Goal: Task Accomplishment & Management: Manage account settings

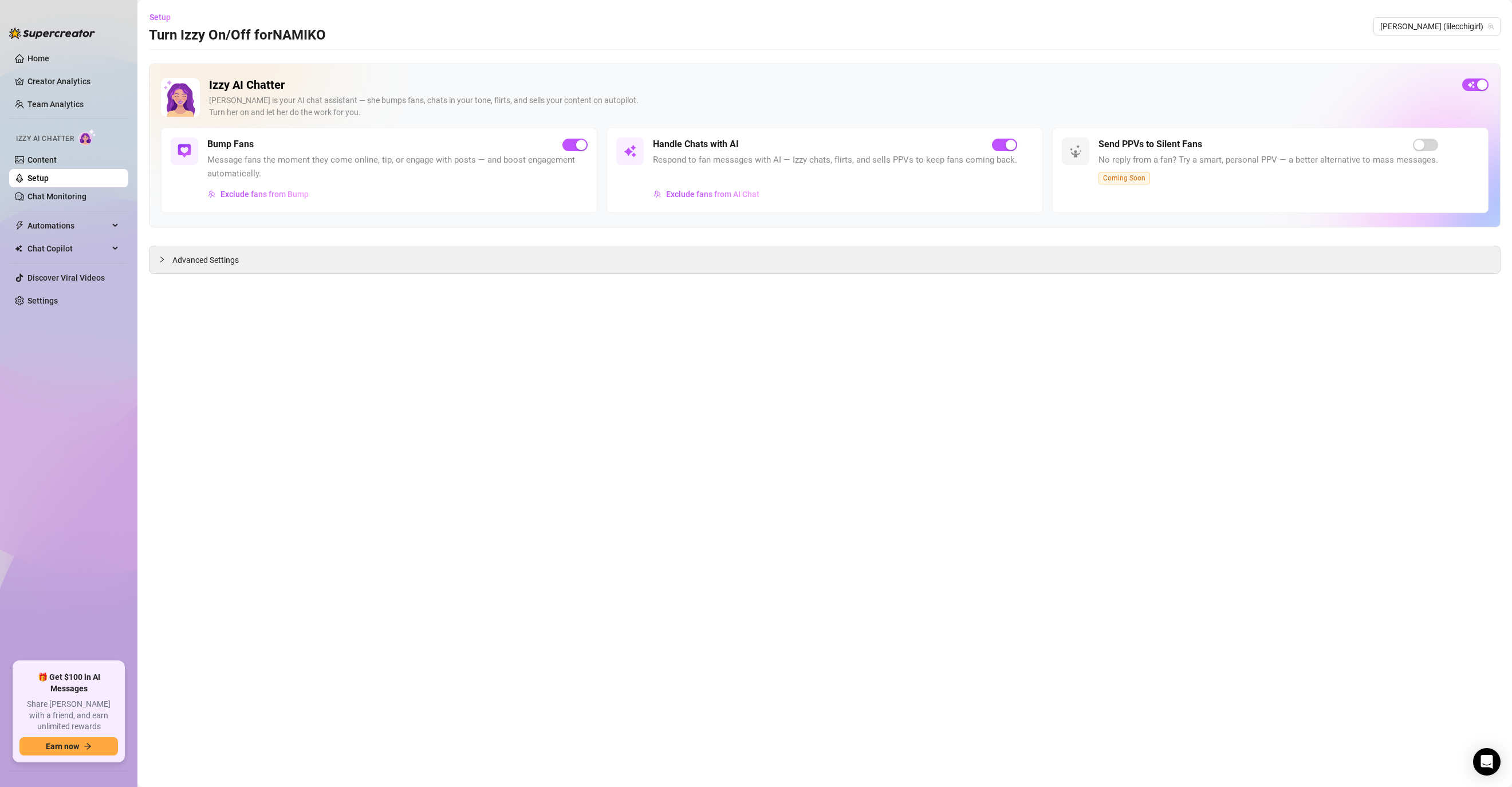
click at [510, 120] on div "Izzy AI Chatter [PERSON_NAME] is your AI chat assistant — she bumps fans, chats…" at bounding box center [831, 103] width 1244 height 50
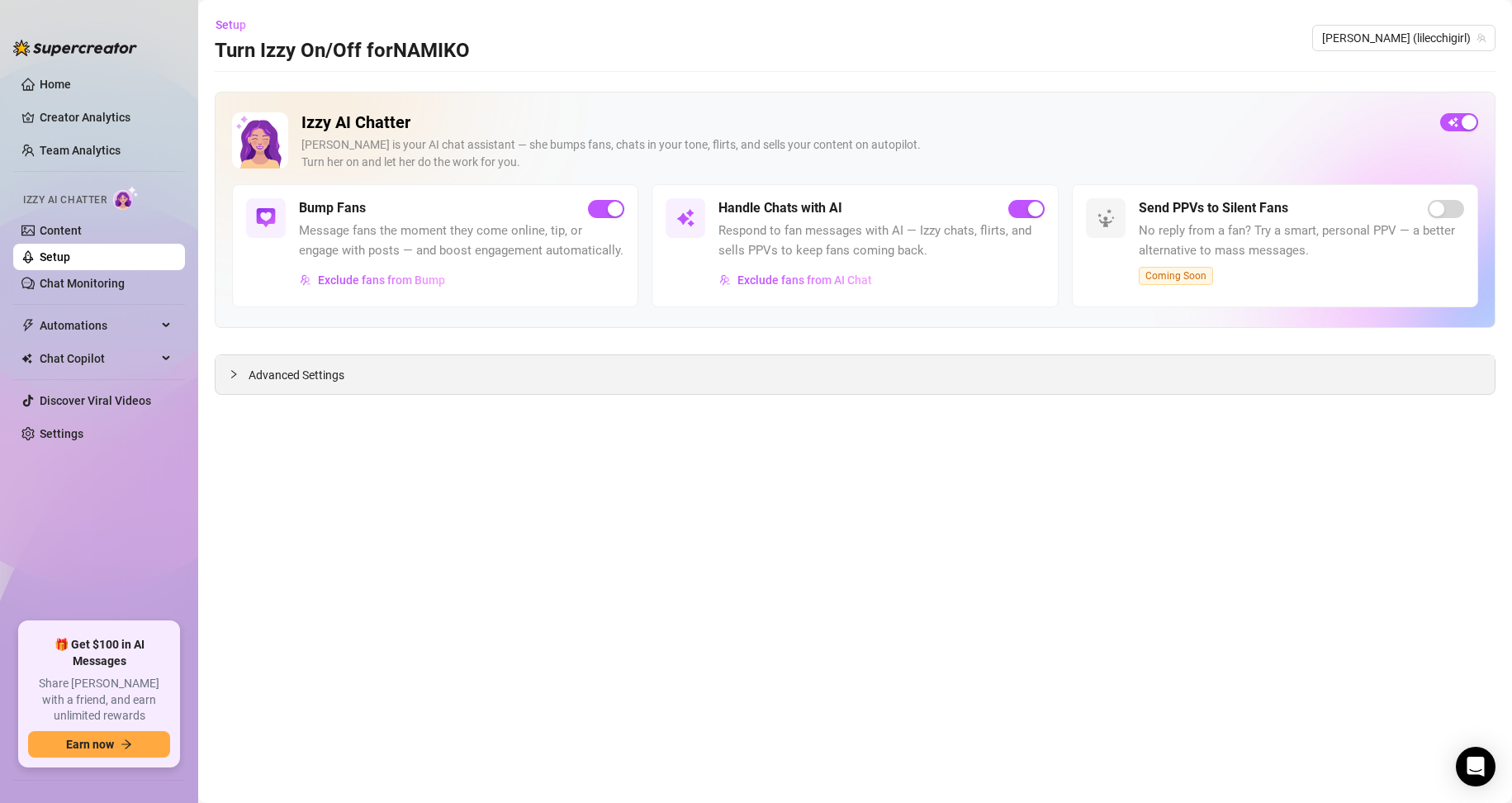
click at [615, 378] on div "Advanced Settings" at bounding box center [854, 374] width 1279 height 38
click at [322, 381] on span "Advanced Settings" at bounding box center [296, 374] width 96 height 18
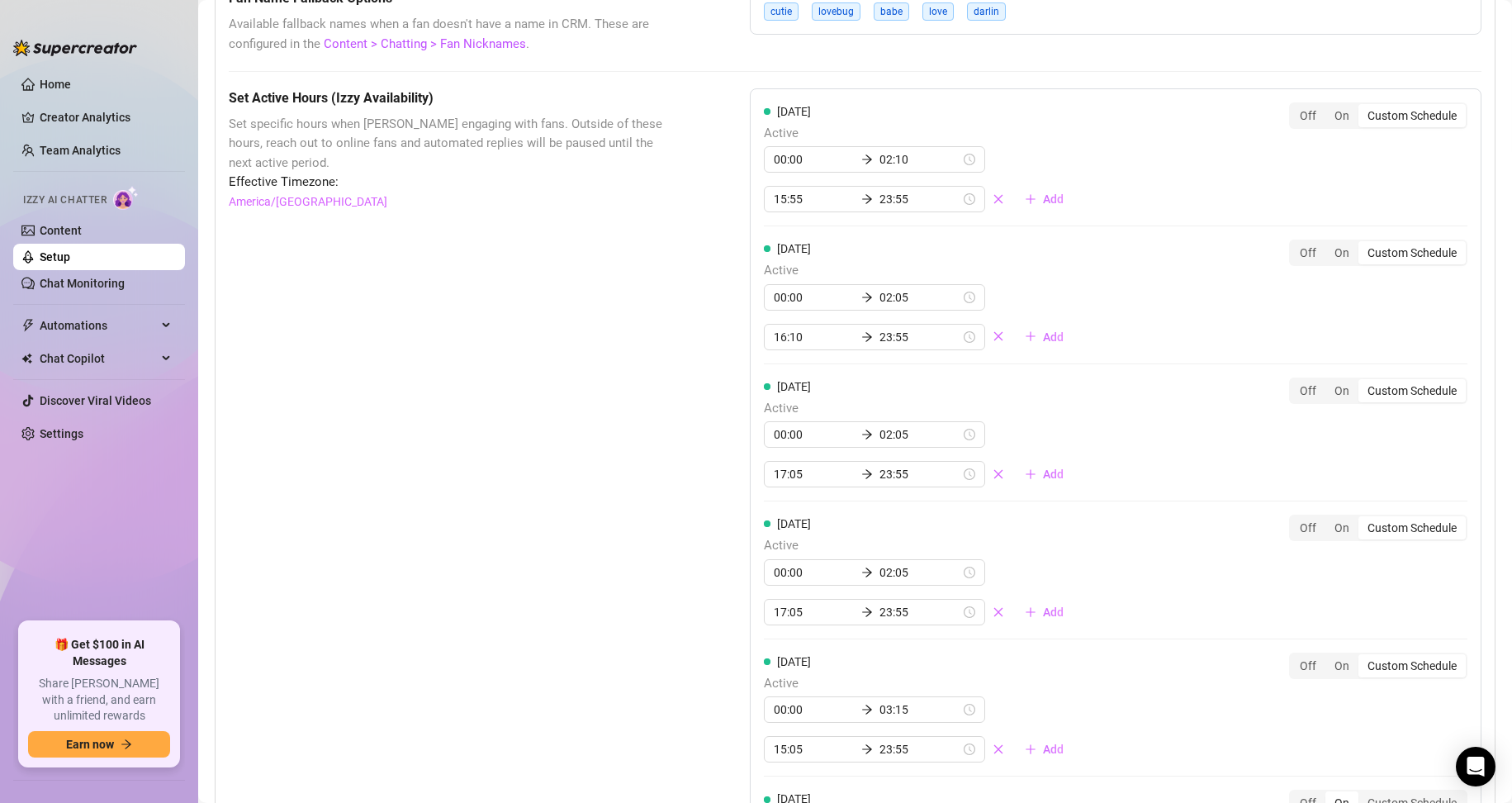
scroll to position [1239, 0]
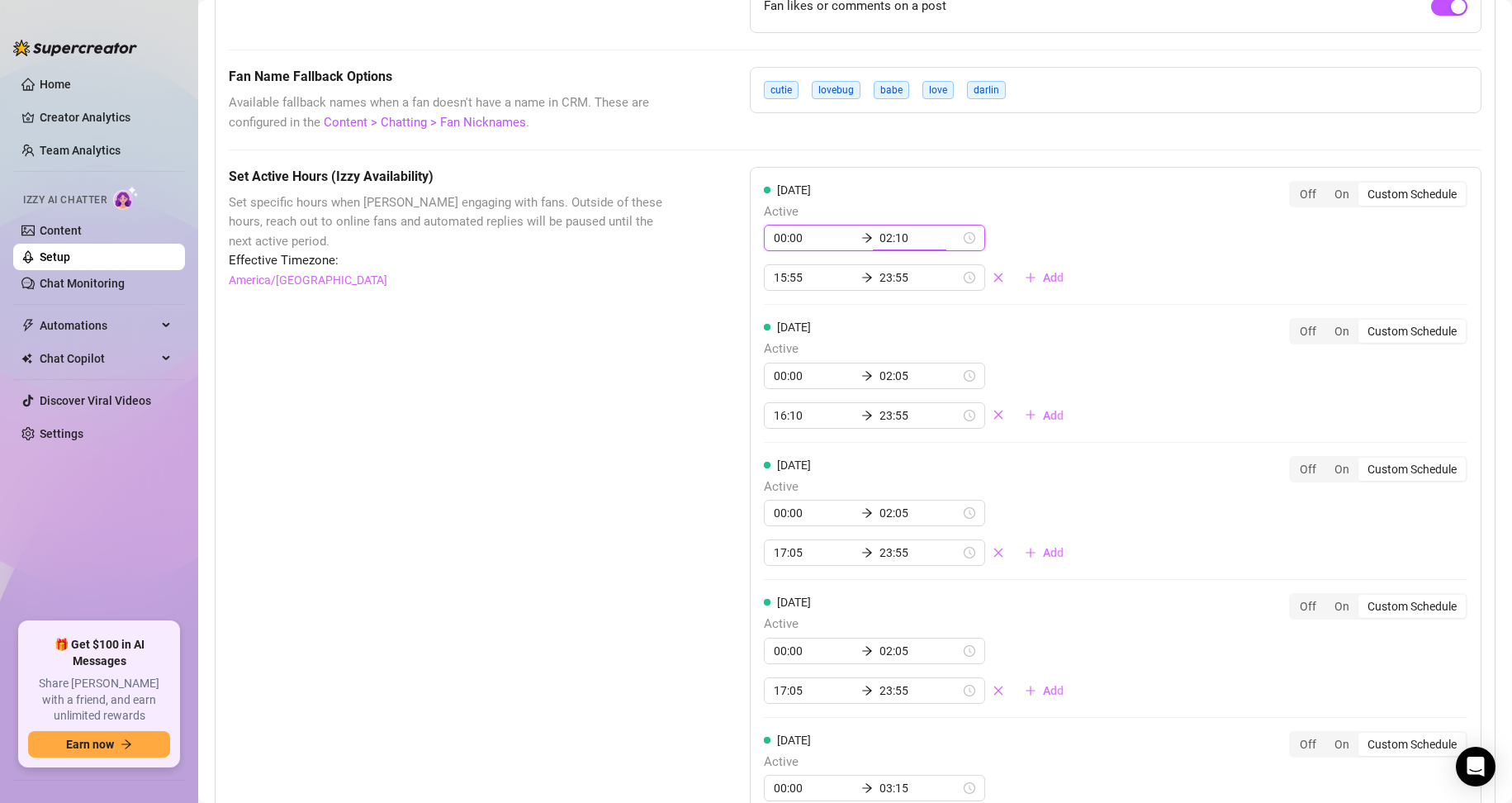
click at [917, 247] on input "02:10" at bounding box center [920, 237] width 81 height 18
click at [1139, 226] on div "[DATE] Active 00:00 02:10 15:55 23:55 Add Off On Custom Schedule" at bounding box center [1116, 237] width 704 height 111
click at [951, 251] on div "00:00 02:10" at bounding box center [874, 237] width 221 height 26
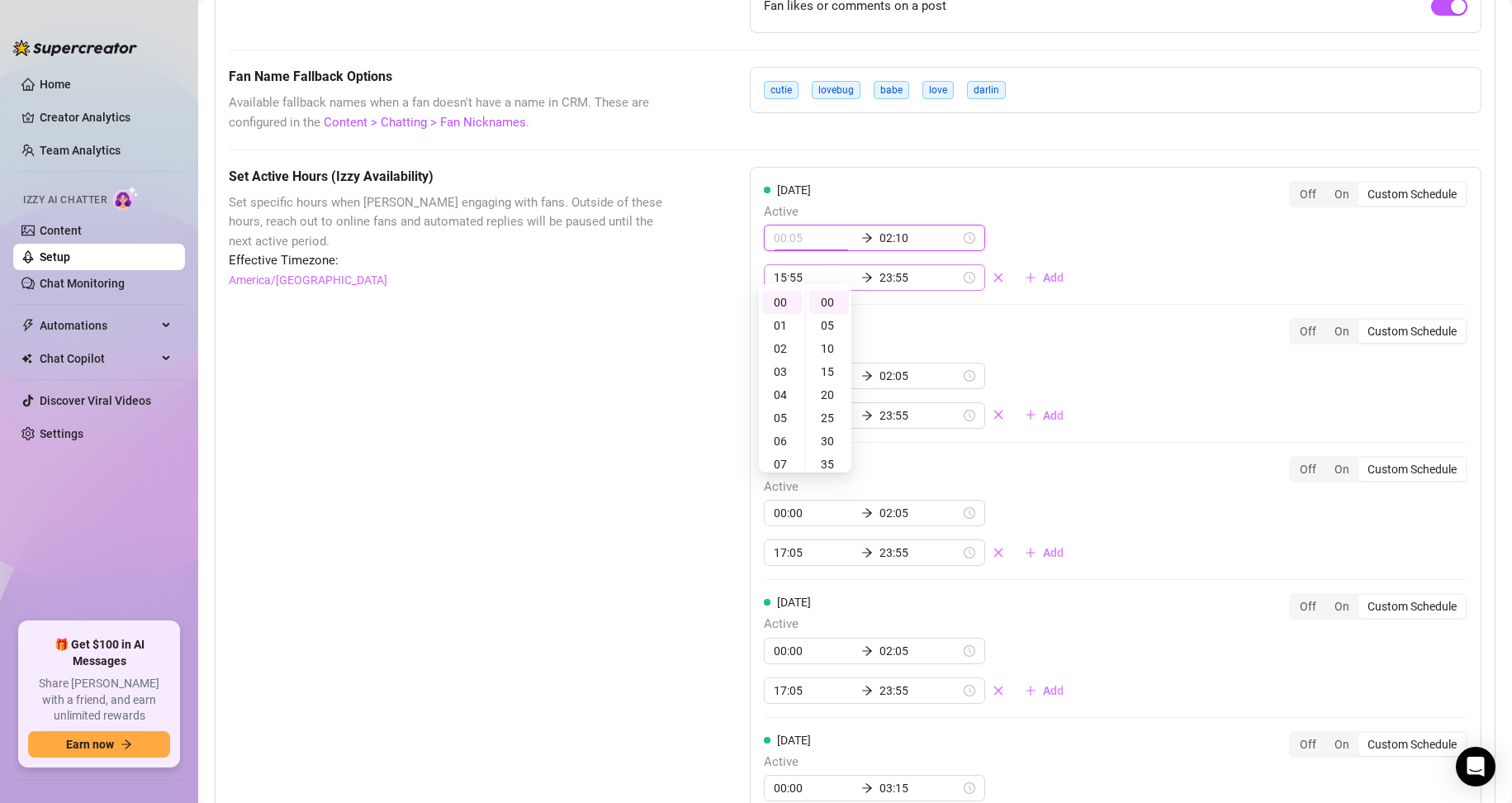
type input "00:00"
click at [884, 247] on input "02:10" at bounding box center [920, 237] width 81 height 18
click at [829, 351] on div "04" at bounding box center [838, 349] width 39 height 23
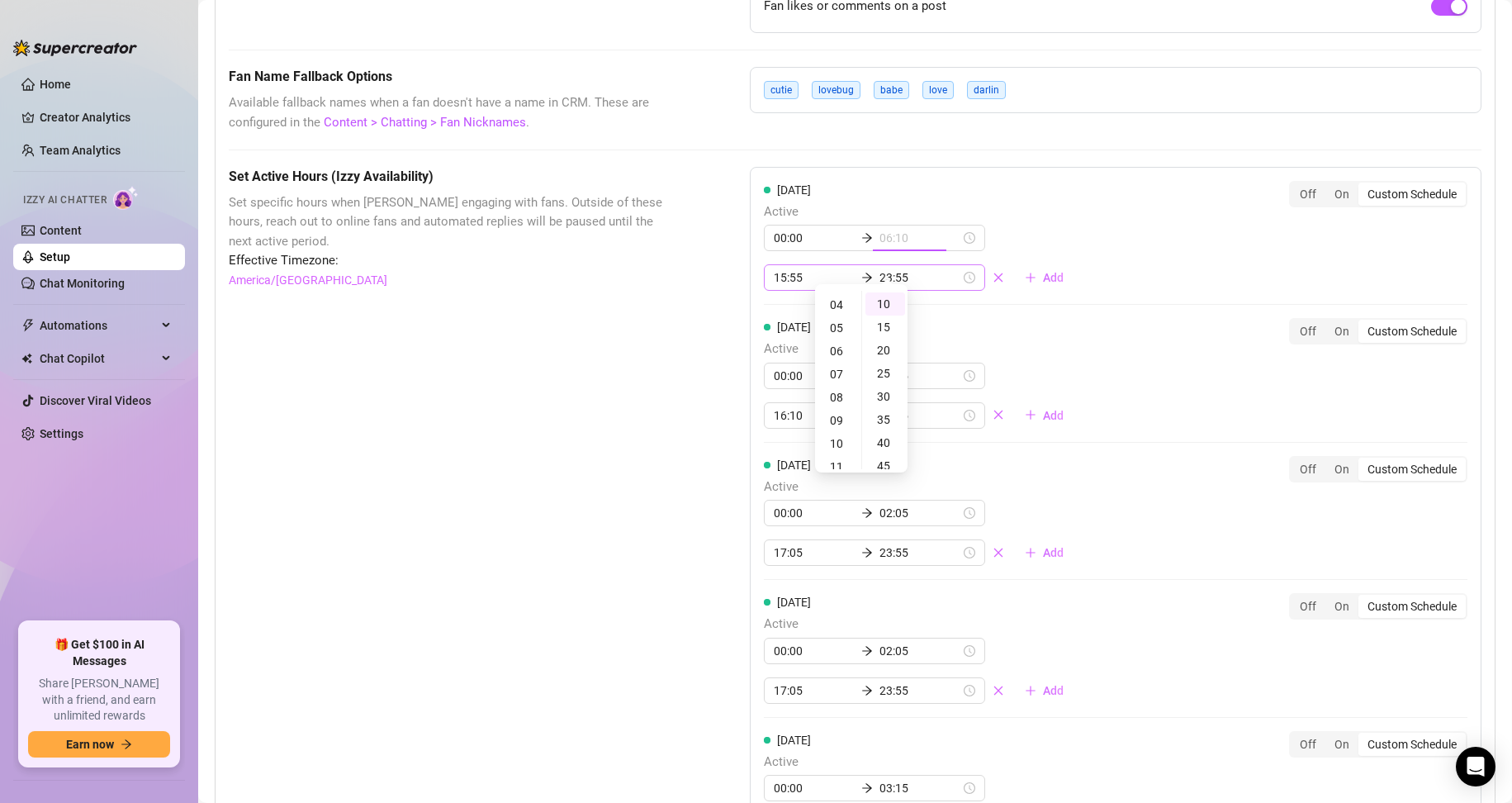
type input "04:10"
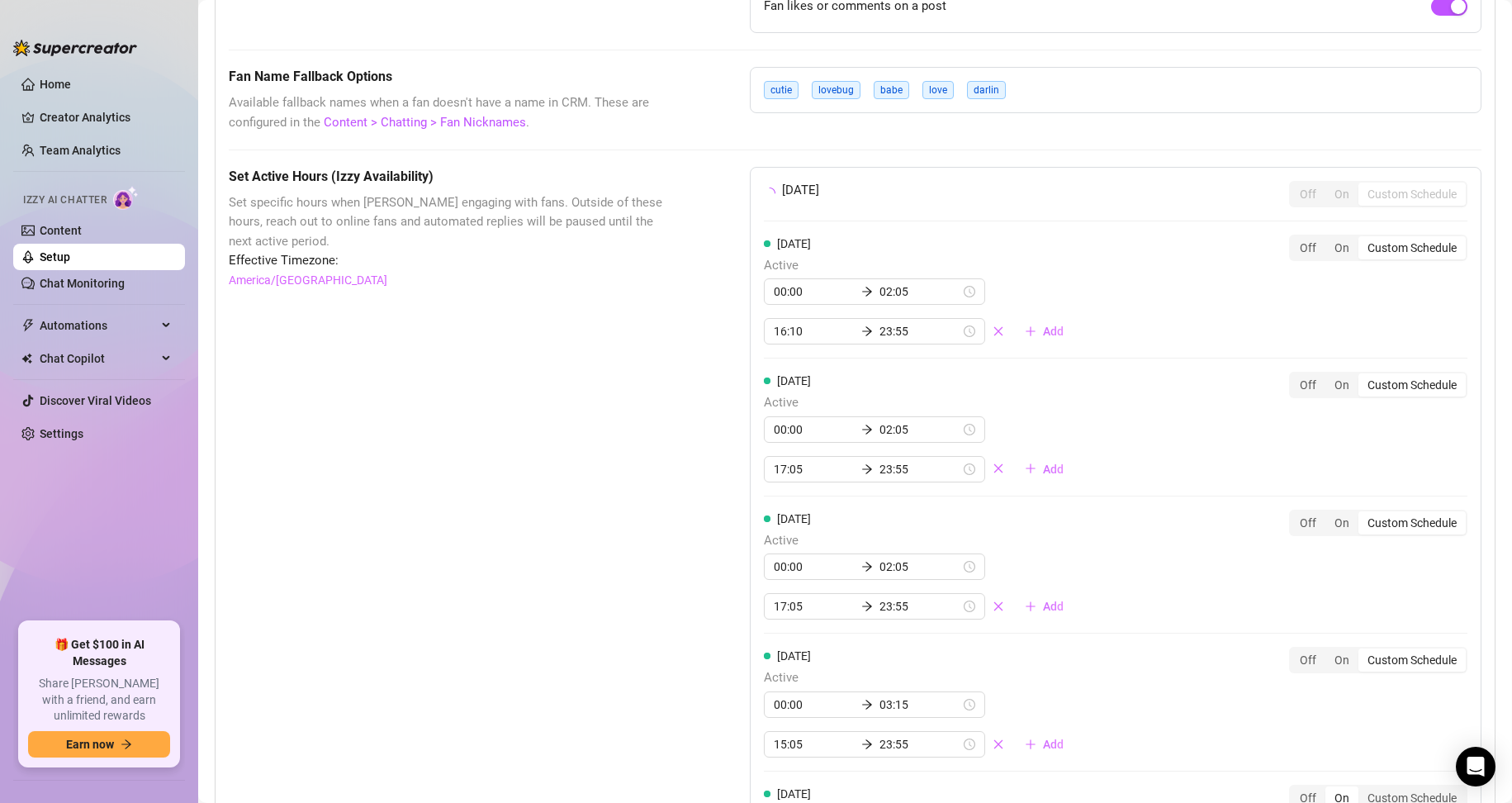
click at [1050, 208] on div "[DATE] Off On Custom Schedule" at bounding box center [1116, 194] width 704 height 26
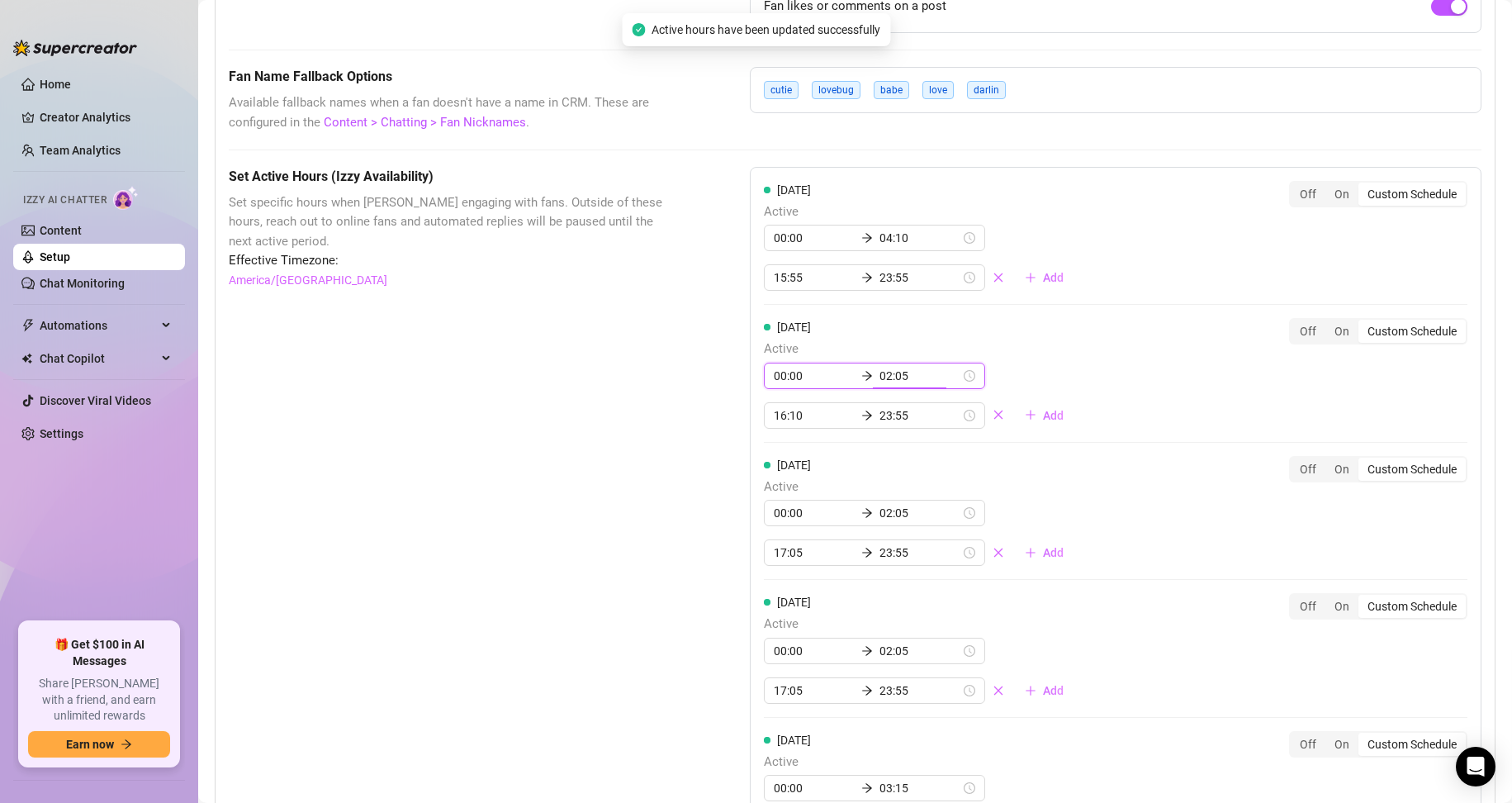
click at [911, 384] on input "02:05" at bounding box center [920, 375] width 81 height 18
click at [1034, 212] on div "[DATE] Active 00:00 04:10 15:55 23:55 Add" at bounding box center [920, 237] width 313 height 111
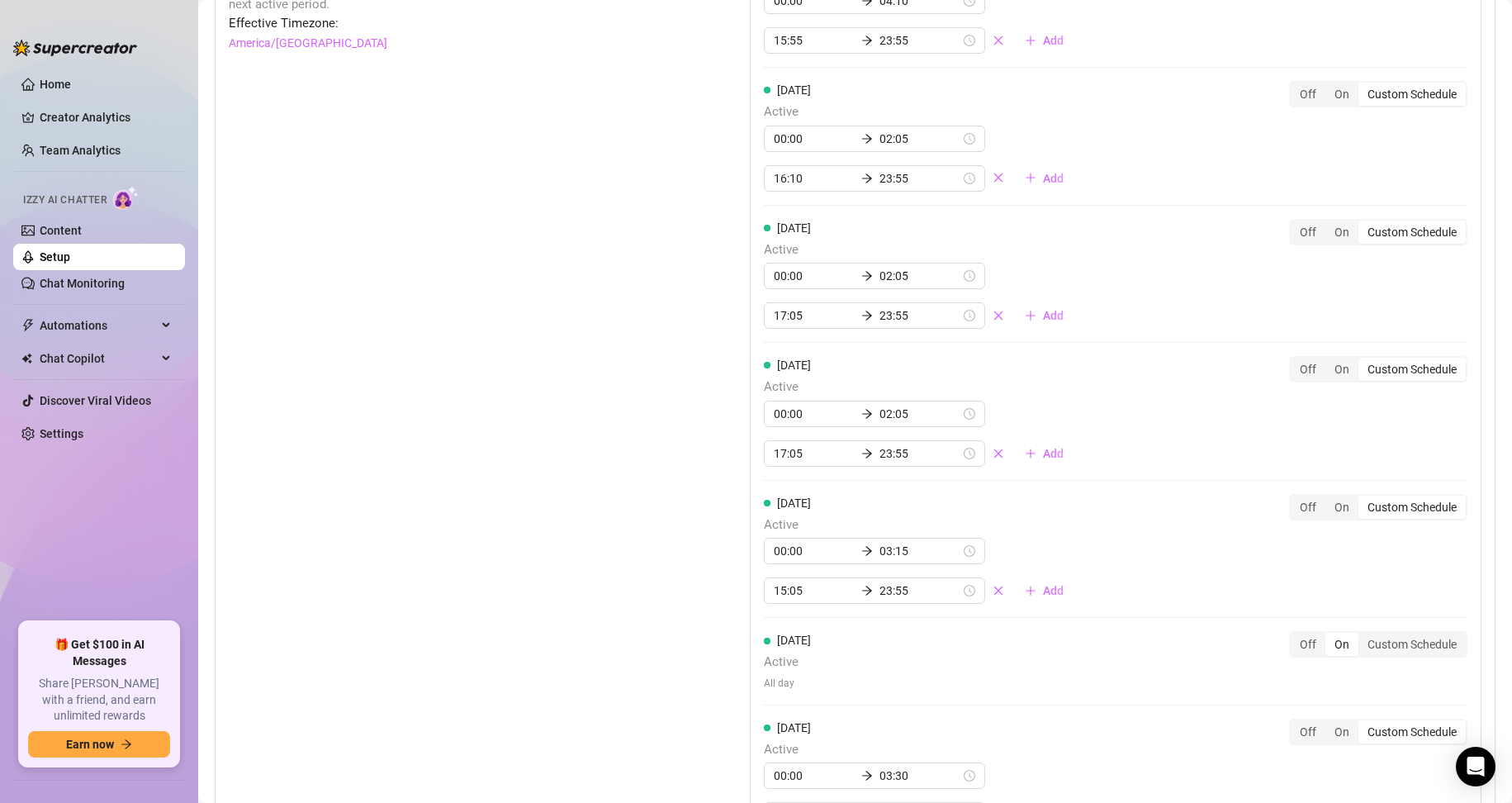
scroll to position [1730, 0]
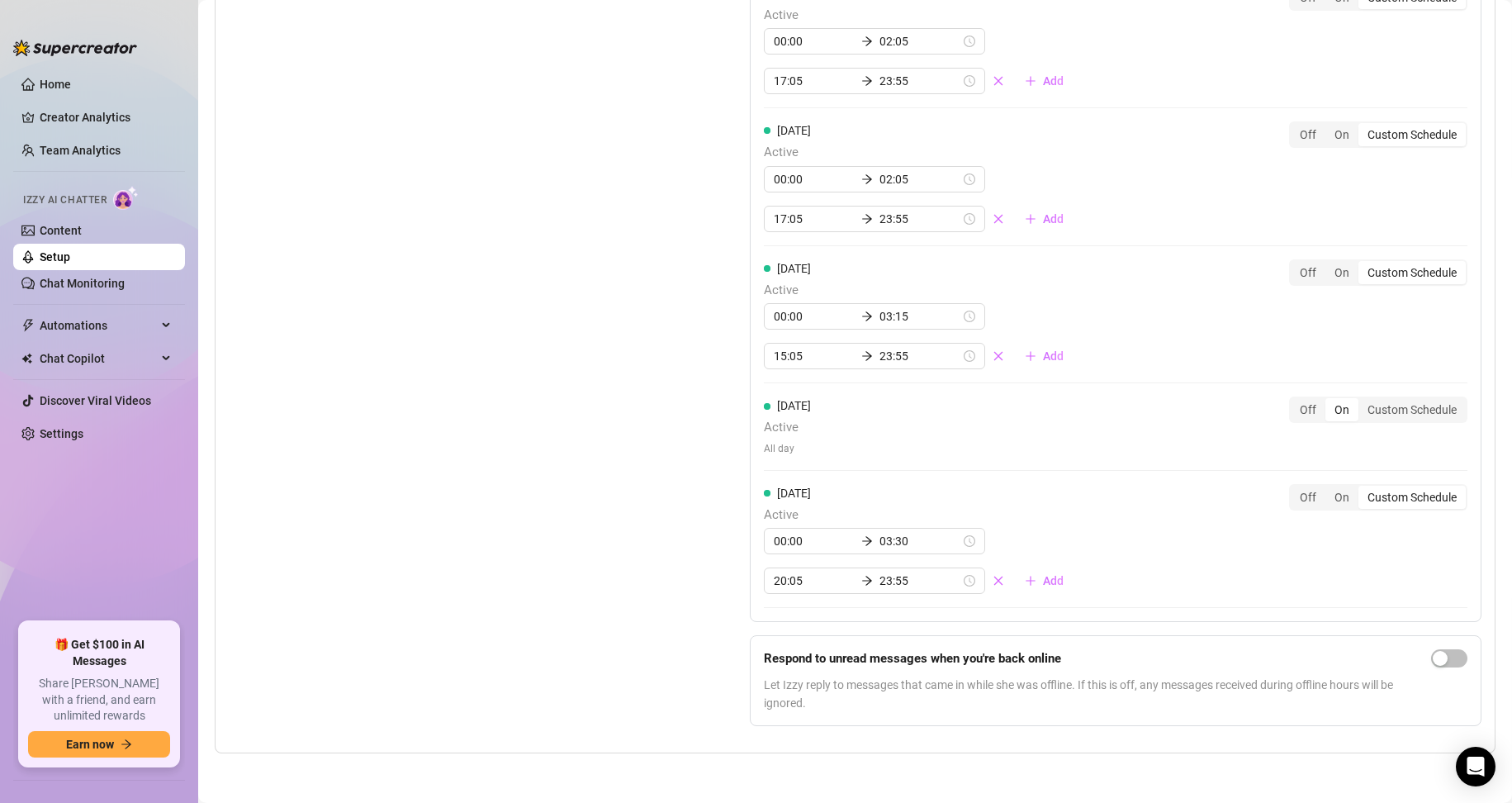
click at [683, 499] on div "Set Active Hours (Izzy Availability) Set specific hours when Izzy engaging with…" at bounding box center [855, 217] width 1252 height 1044
click at [795, 542] on input "00:00" at bounding box center [814, 541] width 81 height 18
click at [836, 605] on div "05" at bounding box center [829, 608] width 39 height 23
type input "00:05"
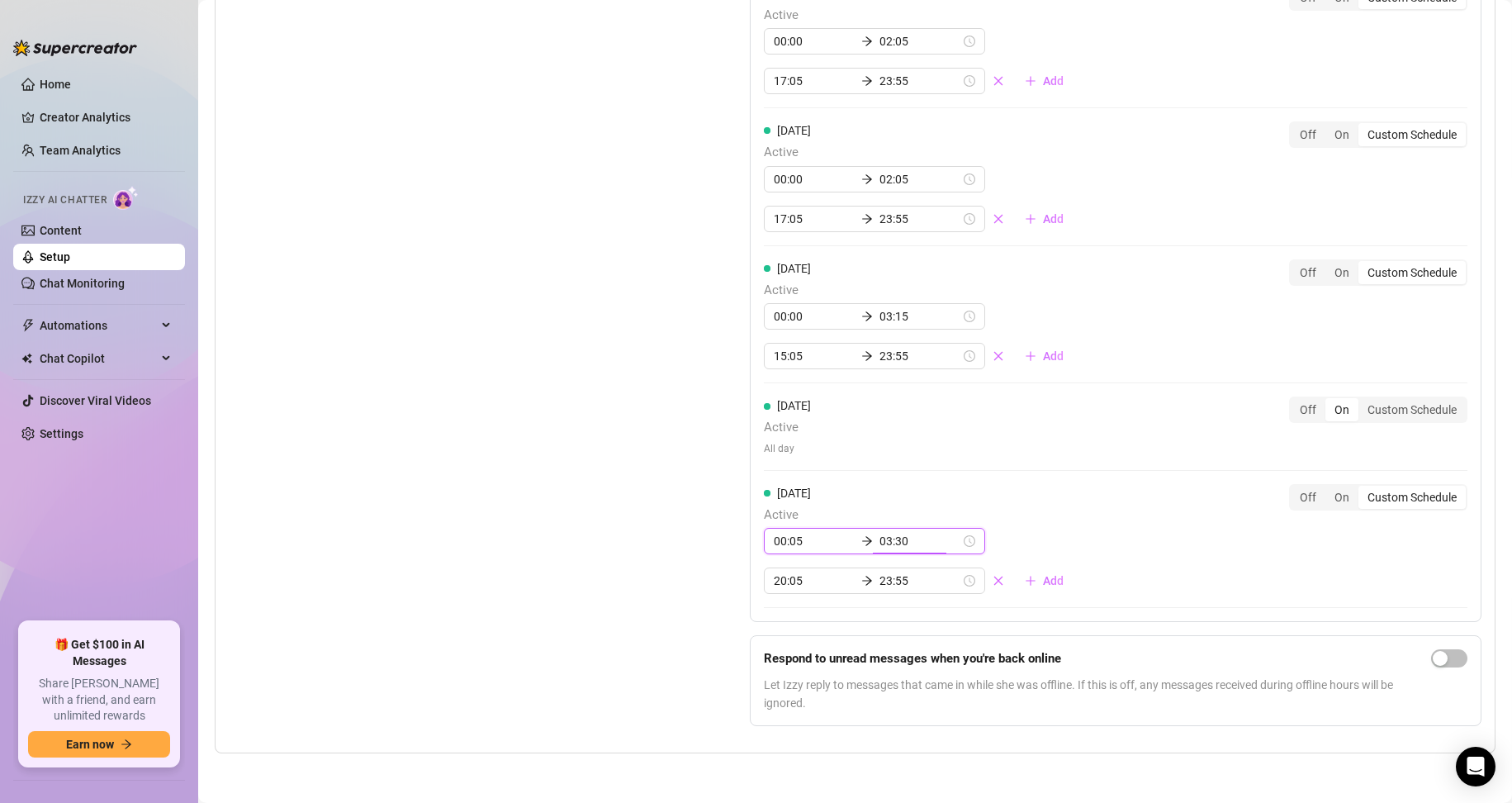
click at [700, 540] on div "Set Active Hours (Izzy Availability) Set specific hours when Izzy engaging with…" at bounding box center [855, 217] width 1252 height 1044
click at [559, 515] on div "Set Active Hours (Izzy Availability) Set specific hours when Izzy engaging with…" at bounding box center [448, 217] width 438 height 1044
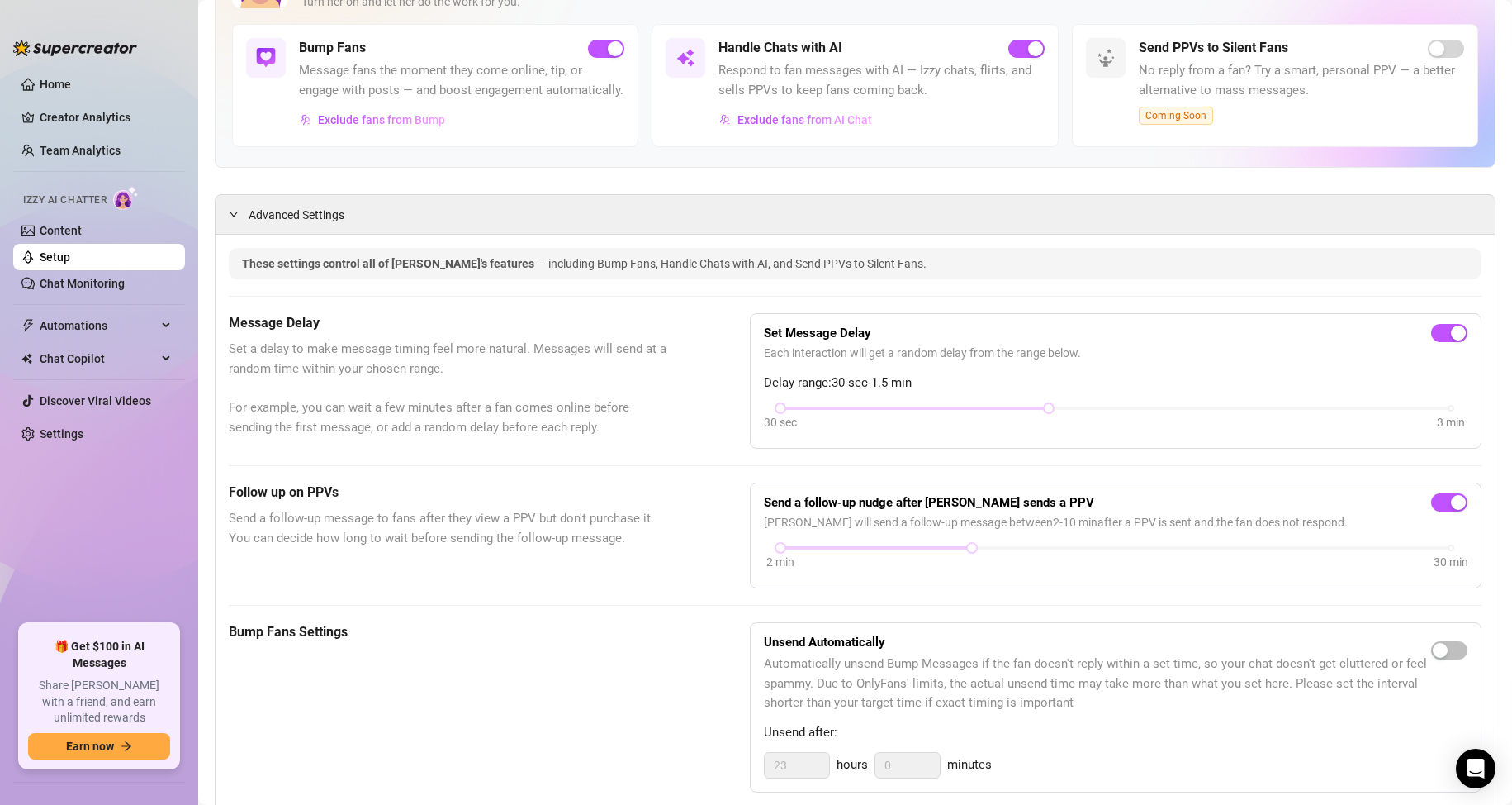
scroll to position [0, 0]
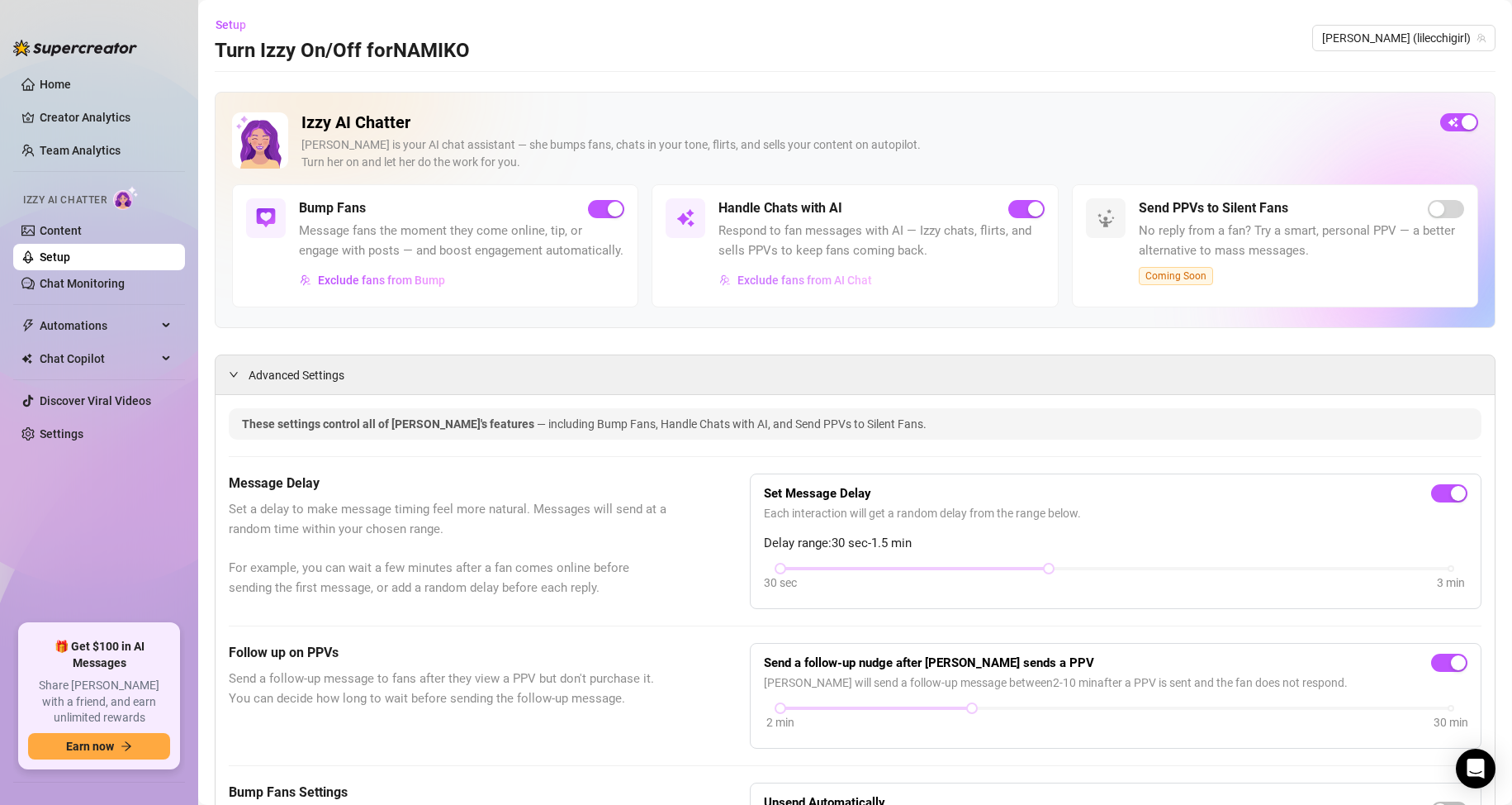
click at [727, 289] on button "Exclude fans from AI Chat" at bounding box center [795, 279] width 155 height 26
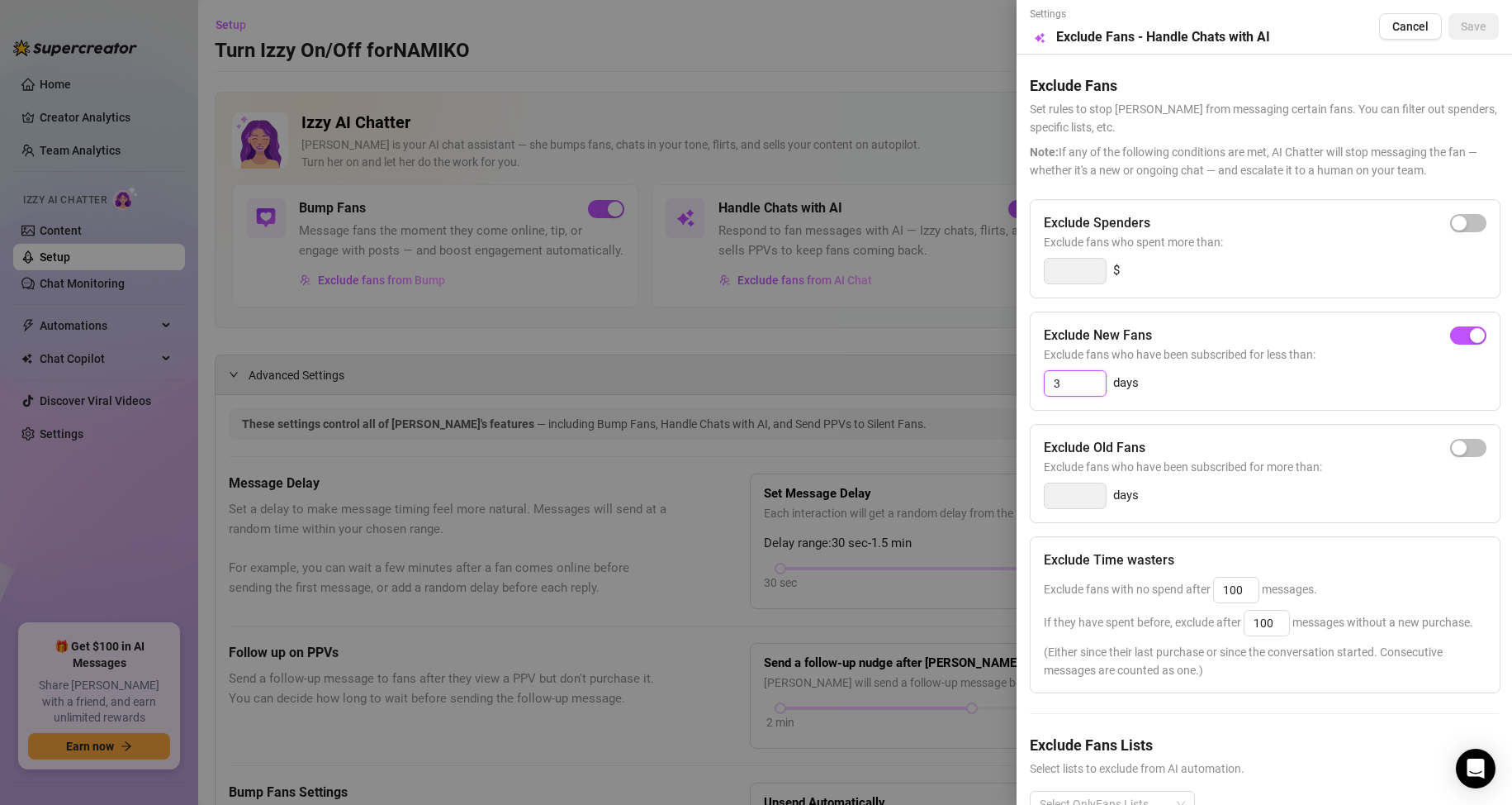
click at [1065, 379] on input "3" at bounding box center [1075, 383] width 62 height 25
click at [1290, 324] on div "Exclude New Fans Exclude fans who have been subscribed for less than: days" at bounding box center [1264, 361] width 471 height 99
click at [1473, 19] on button "Save" at bounding box center [1474, 26] width 50 height 26
